Goal: Find specific page/section: Find specific page/section

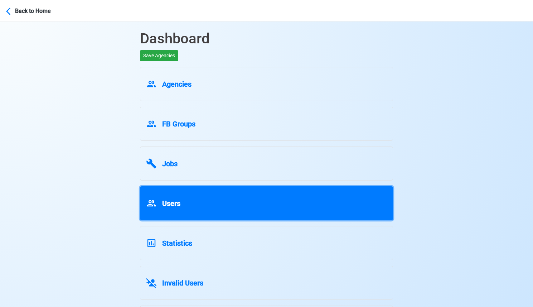
click at [243, 197] on div "Users" at bounding box center [266, 202] width 241 height 14
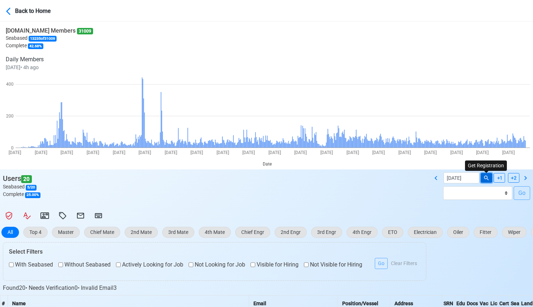
click at [488, 181] on icon at bounding box center [486, 178] width 6 height 6
click at [437, 178] on icon at bounding box center [436, 178] width 9 height 9
type input "09/10/2025"
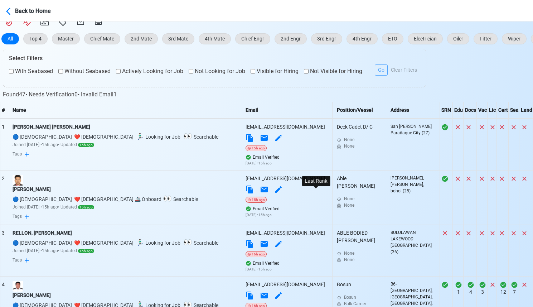
scroll to position [194, 0]
click at [66, 185] on div "ALVIN DOLOGUIN MAYONO" at bounding box center [125, 189] width 224 height 8
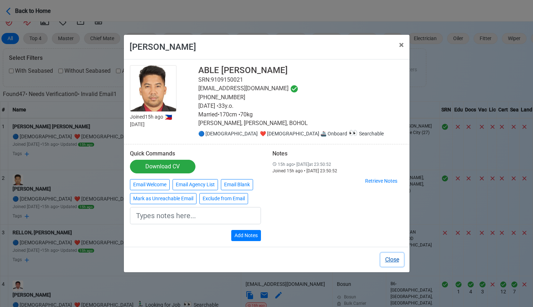
click at [396, 259] on button "Close" at bounding box center [392, 260] width 23 height 14
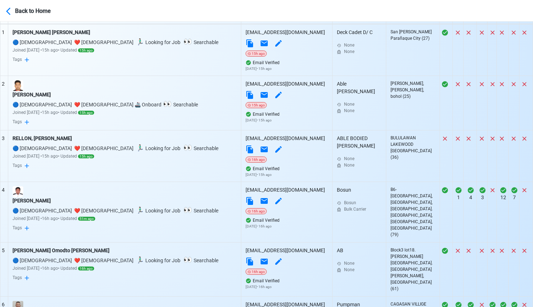
scroll to position [295, 0]
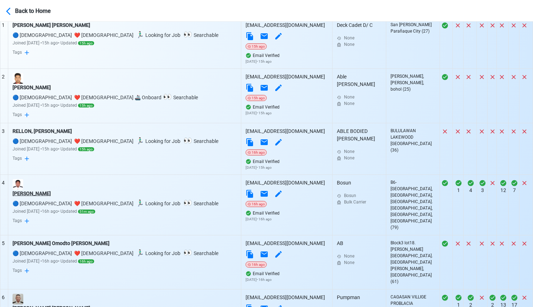
click at [44, 196] on div "Proculo B.Garcia Jr." at bounding box center [125, 194] width 224 height 8
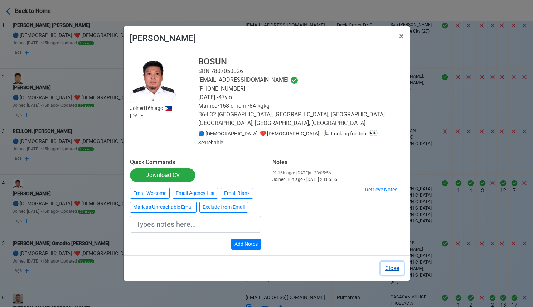
click at [396, 261] on button "Close" at bounding box center [392, 268] width 23 height 14
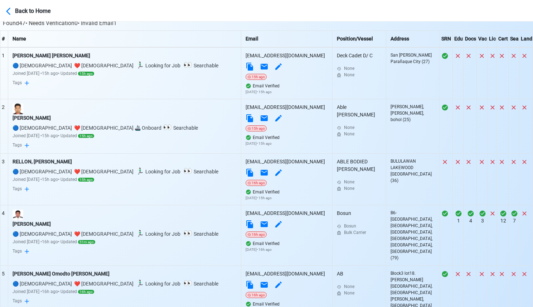
scroll to position [0, 0]
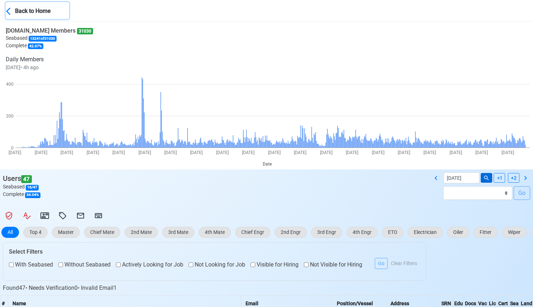
click at [37, 7] on div "Back to Home" at bounding box center [42, 10] width 54 height 10
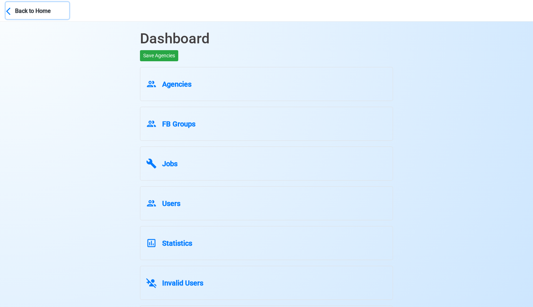
click at [35, 8] on div "Back to Home" at bounding box center [42, 10] width 54 height 10
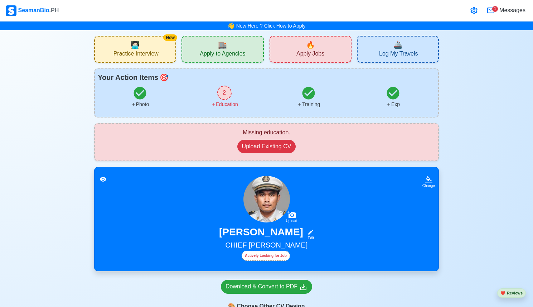
click at [494, 12] on icon at bounding box center [490, 11] width 7 height 6
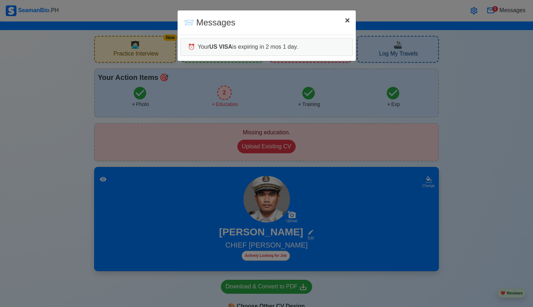
click at [348, 19] on span "×" at bounding box center [347, 20] width 5 height 10
